Goal: Task Accomplishment & Management: Use online tool/utility

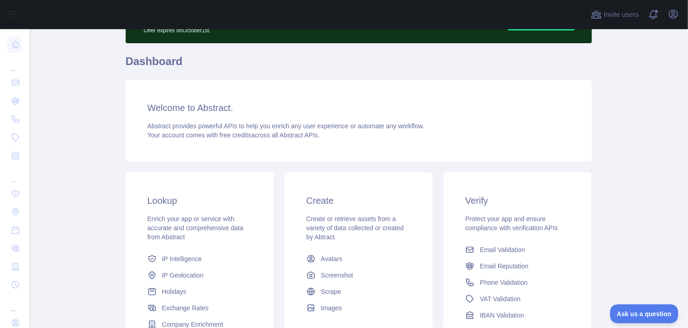
scroll to position [59, 0]
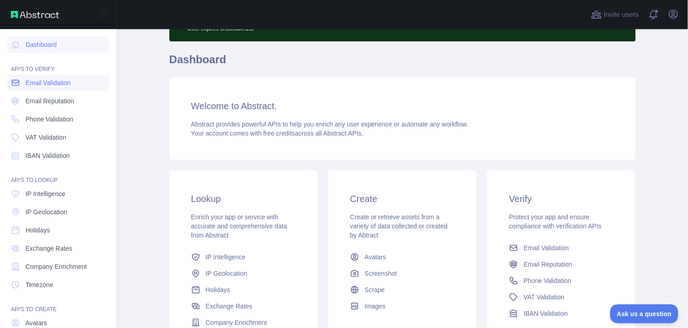
click at [26, 86] on span "Email Validation" at bounding box center [48, 82] width 45 height 9
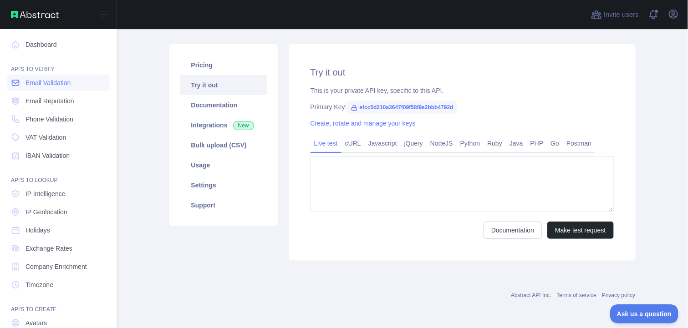
type textarea "**********"
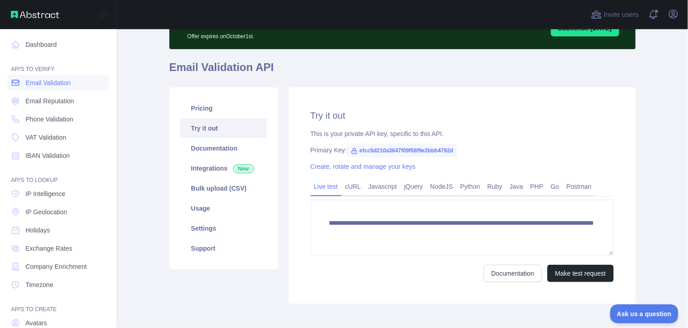
scroll to position [59, 0]
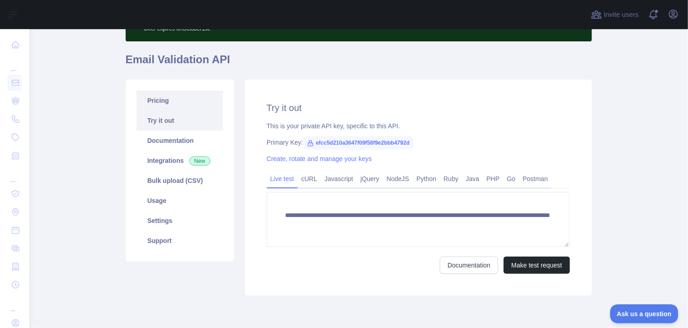
click at [166, 101] on link "Pricing" at bounding box center [180, 101] width 87 height 20
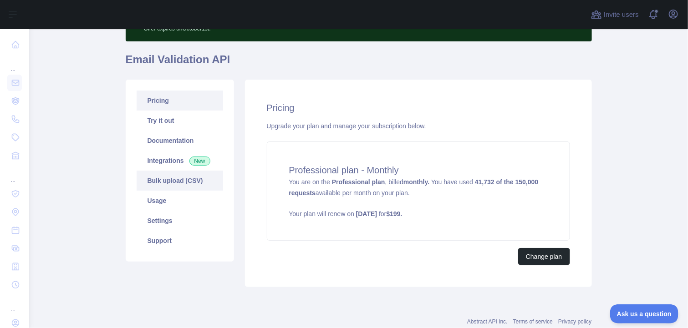
click at [168, 183] on link "Bulk upload (CSV)" at bounding box center [180, 181] width 87 height 20
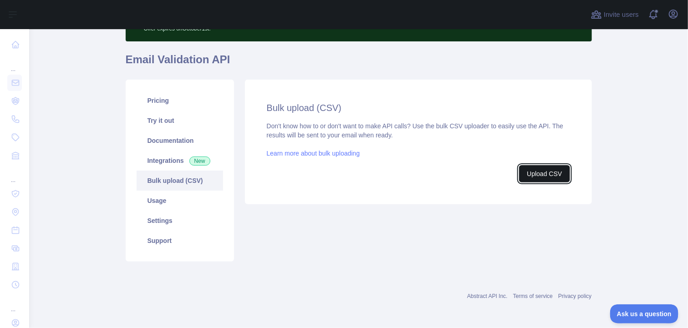
click at [530, 174] on button "Upload CSV" at bounding box center [544, 173] width 51 height 17
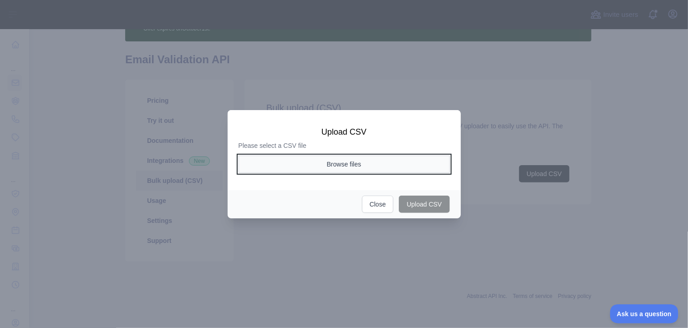
click at [362, 157] on button "Browse files" at bounding box center [344, 164] width 211 height 17
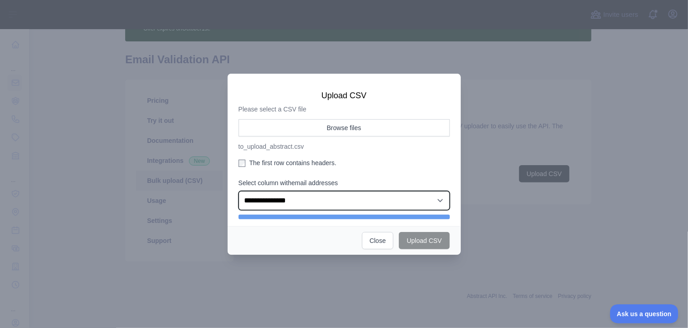
click at [337, 206] on select "**********" at bounding box center [344, 200] width 211 height 19
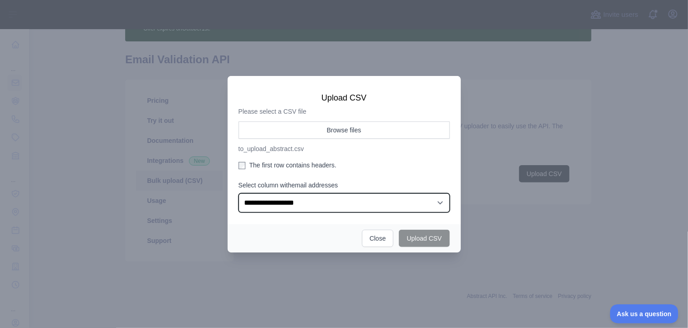
click at [239, 194] on select "**********" at bounding box center [344, 203] width 211 height 19
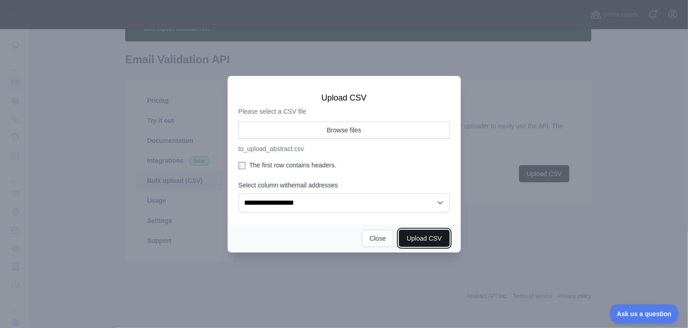
click at [417, 235] on button "Upload CSV" at bounding box center [424, 238] width 51 height 17
select select "**"
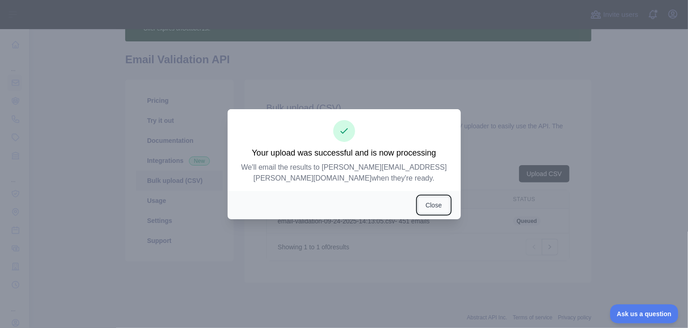
click at [436, 203] on button "Close" at bounding box center [434, 205] width 32 height 17
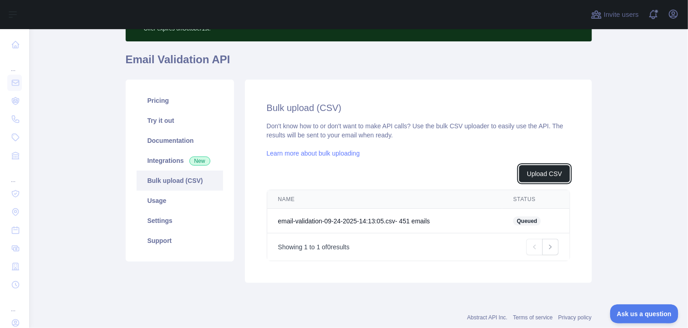
scroll to position [79, 0]
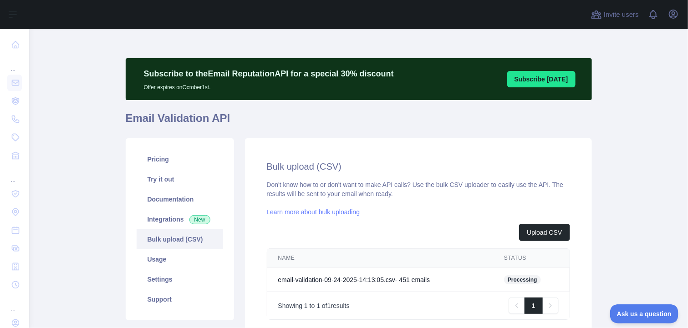
scroll to position [79, 0]
click at [510, 276] on link "Download" at bounding box center [521, 279] width 28 height 7
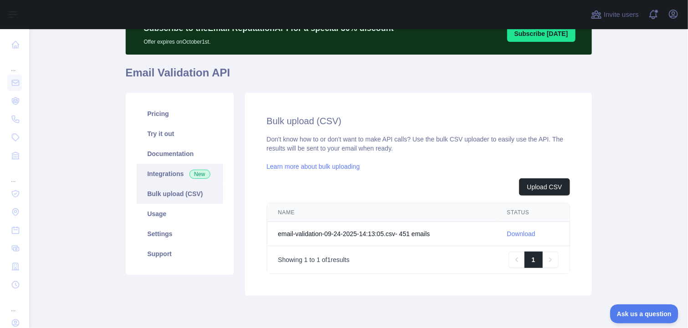
scroll to position [46, 0]
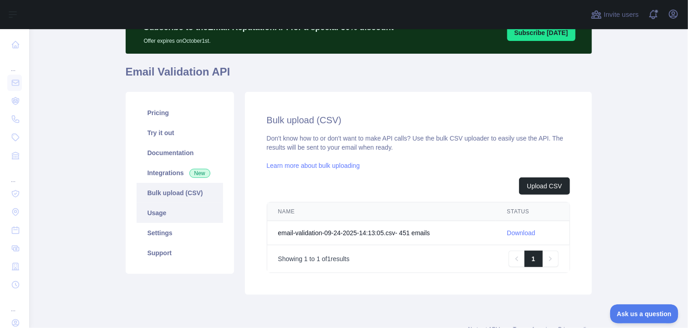
click at [169, 215] on link "Usage" at bounding box center [180, 213] width 87 height 20
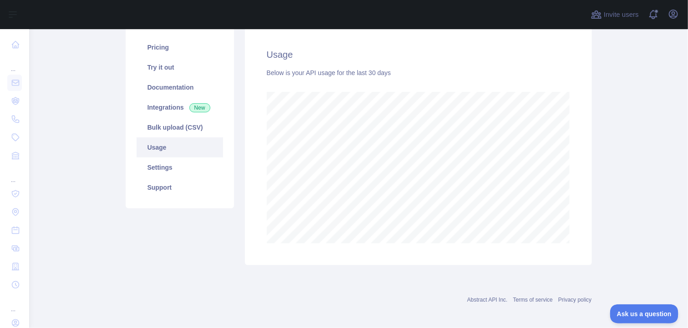
scroll to position [112, 0]
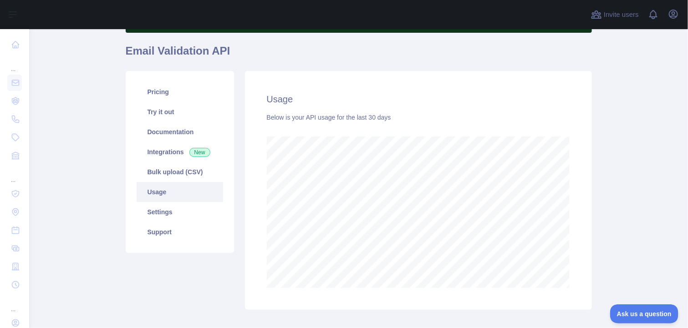
scroll to position [69, 0]
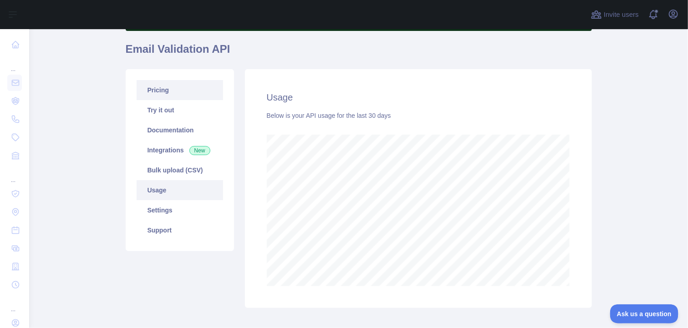
click at [143, 86] on link "Pricing" at bounding box center [180, 90] width 87 height 20
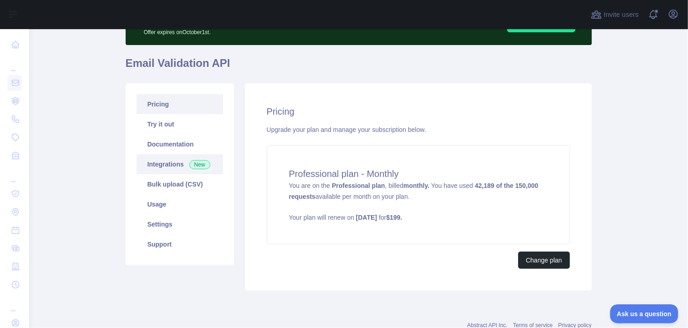
scroll to position [84, 0]
